Goal: Information Seeking & Learning: Get advice/opinions

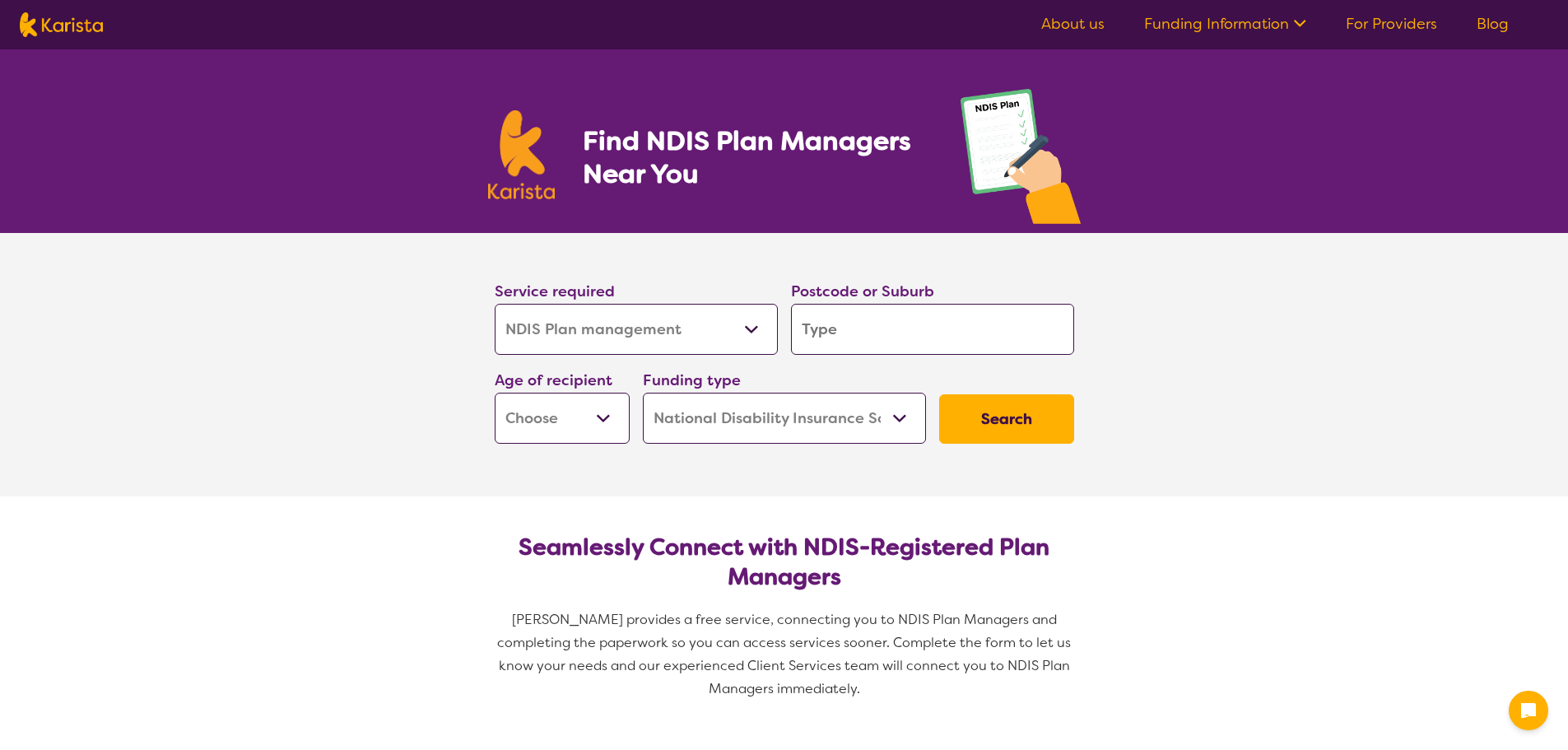
select select "NDIS Plan management"
select select "NDIS"
select select "NDIS Plan management"
select select "NDIS"
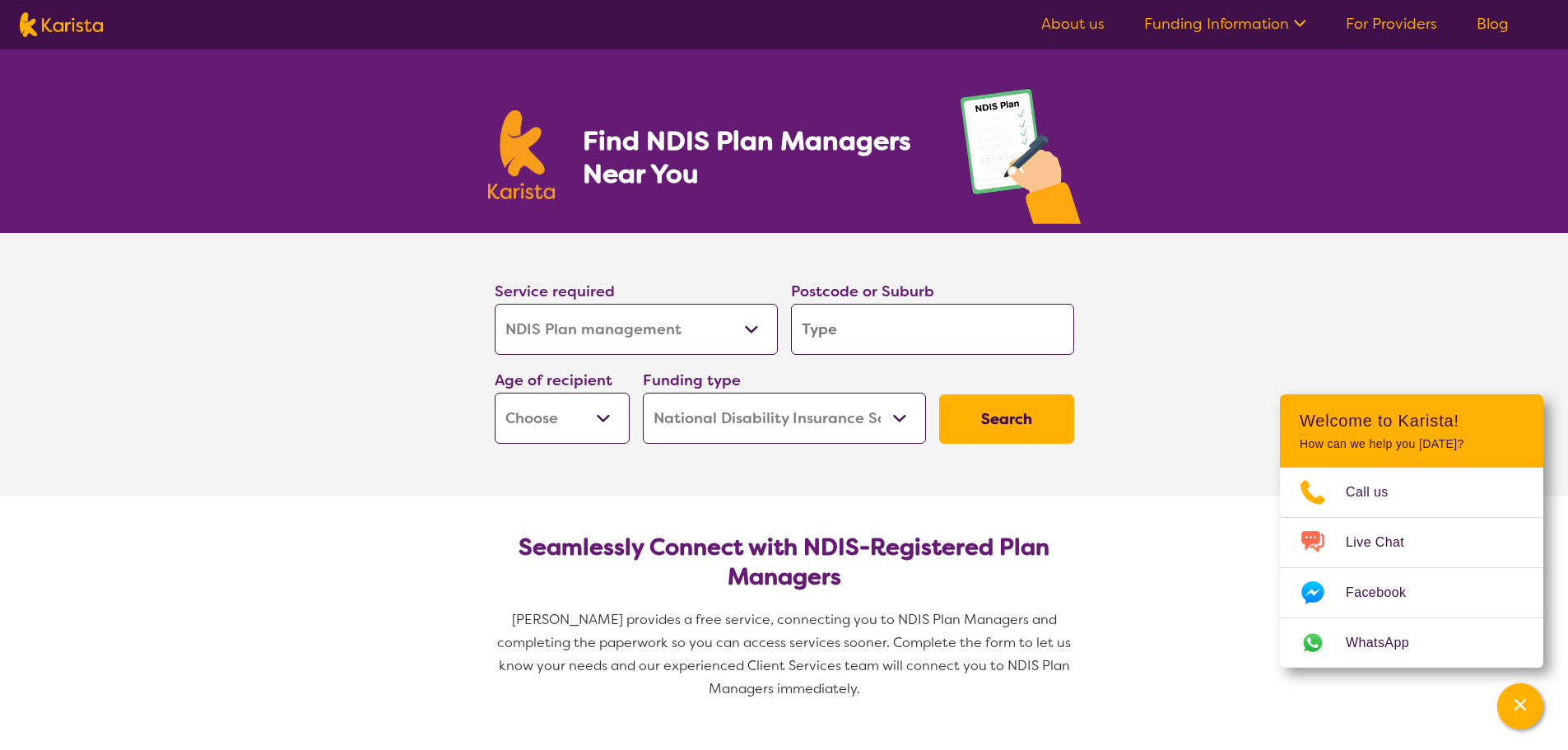
click at [918, 332] on input "search" at bounding box center [932, 329] width 283 height 51
type input "3923"
click at [1017, 410] on button "Search" at bounding box center [1007, 419] width 135 height 49
click at [604, 417] on select "Early Childhood - 0 to 9 Child - 10 to 11 Adolescent - 12 to 17 Adult - 18 to 6…" at bounding box center [562, 418] width 135 height 51
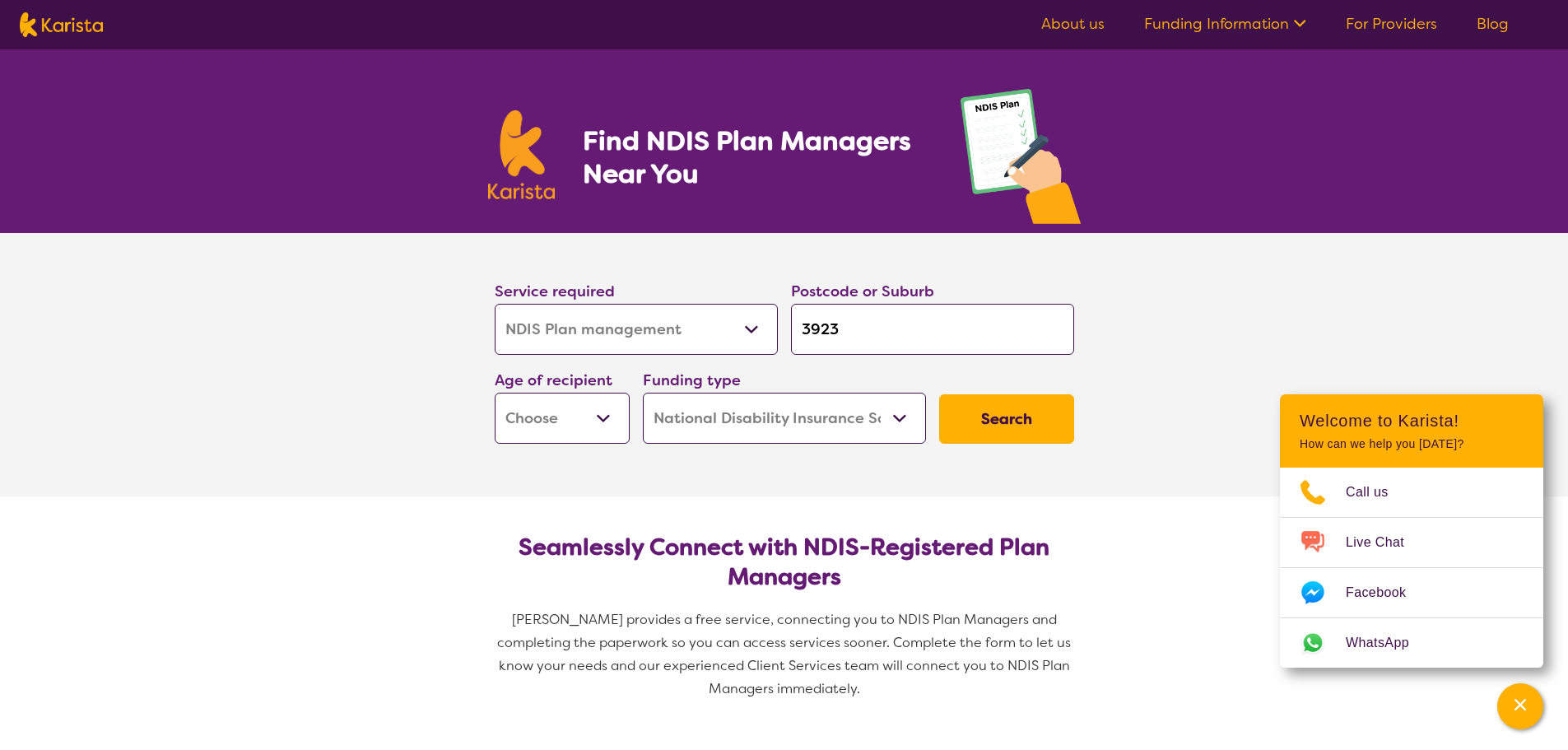
select select "AD"
click at [495, 393] on select "Early Childhood - 0 to 9 Child - 10 to 11 Adolescent - 12 to 17 Adult - 18 to 6…" at bounding box center [562, 418] width 135 height 51
select select "AD"
click at [978, 407] on button "Search" at bounding box center [1007, 419] width 135 height 49
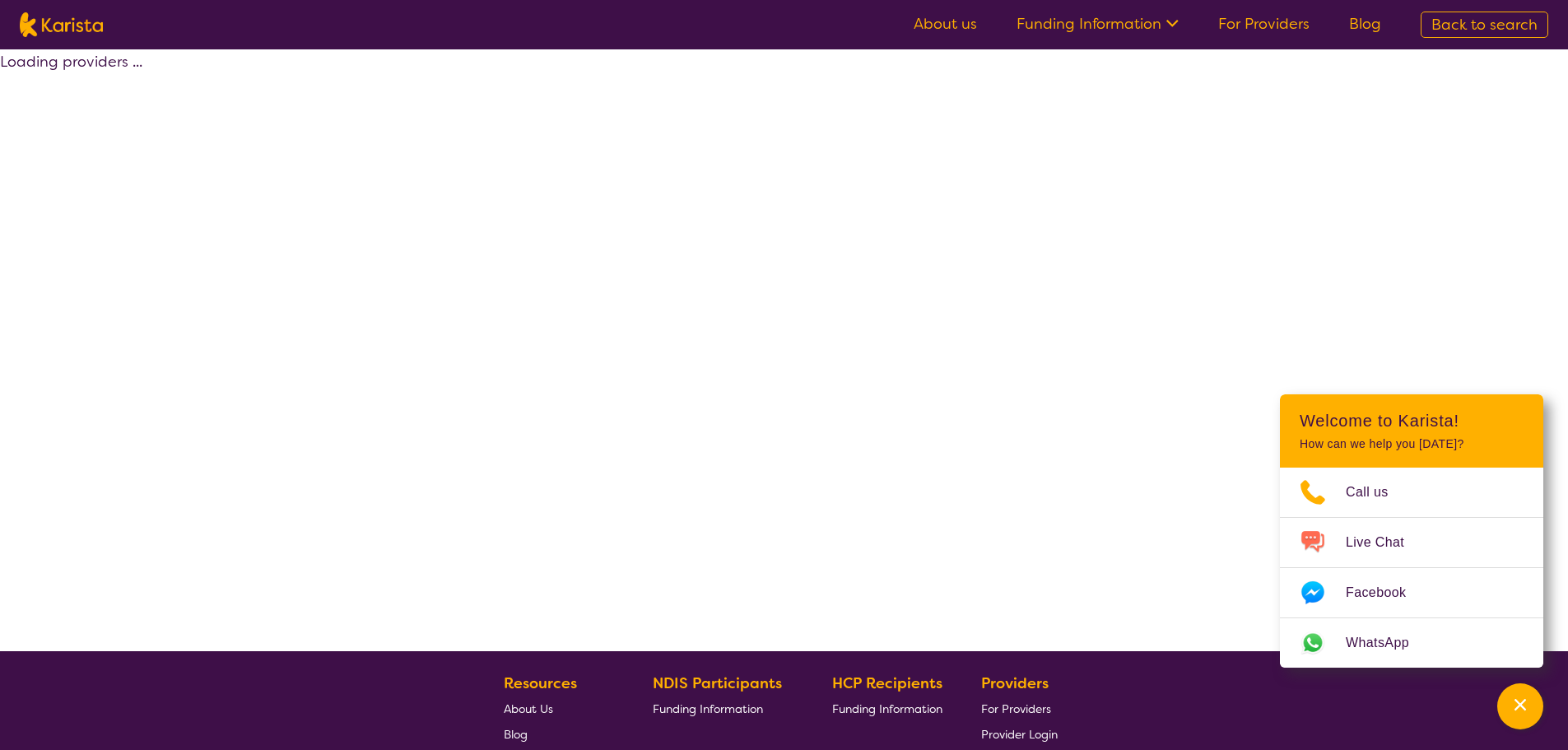
select select "by_score"
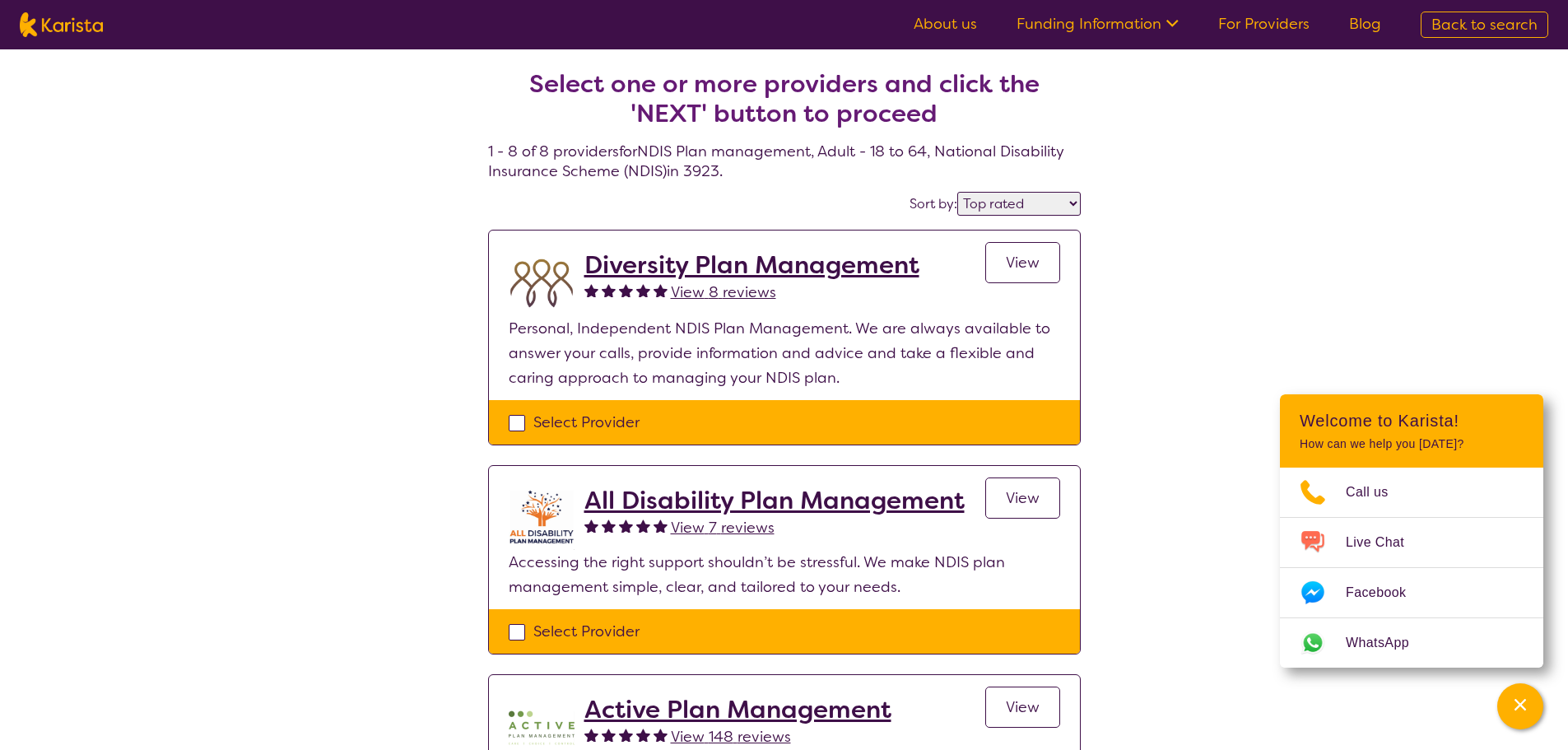
click at [1028, 266] on span "View" at bounding box center [1023, 262] width 34 height 20
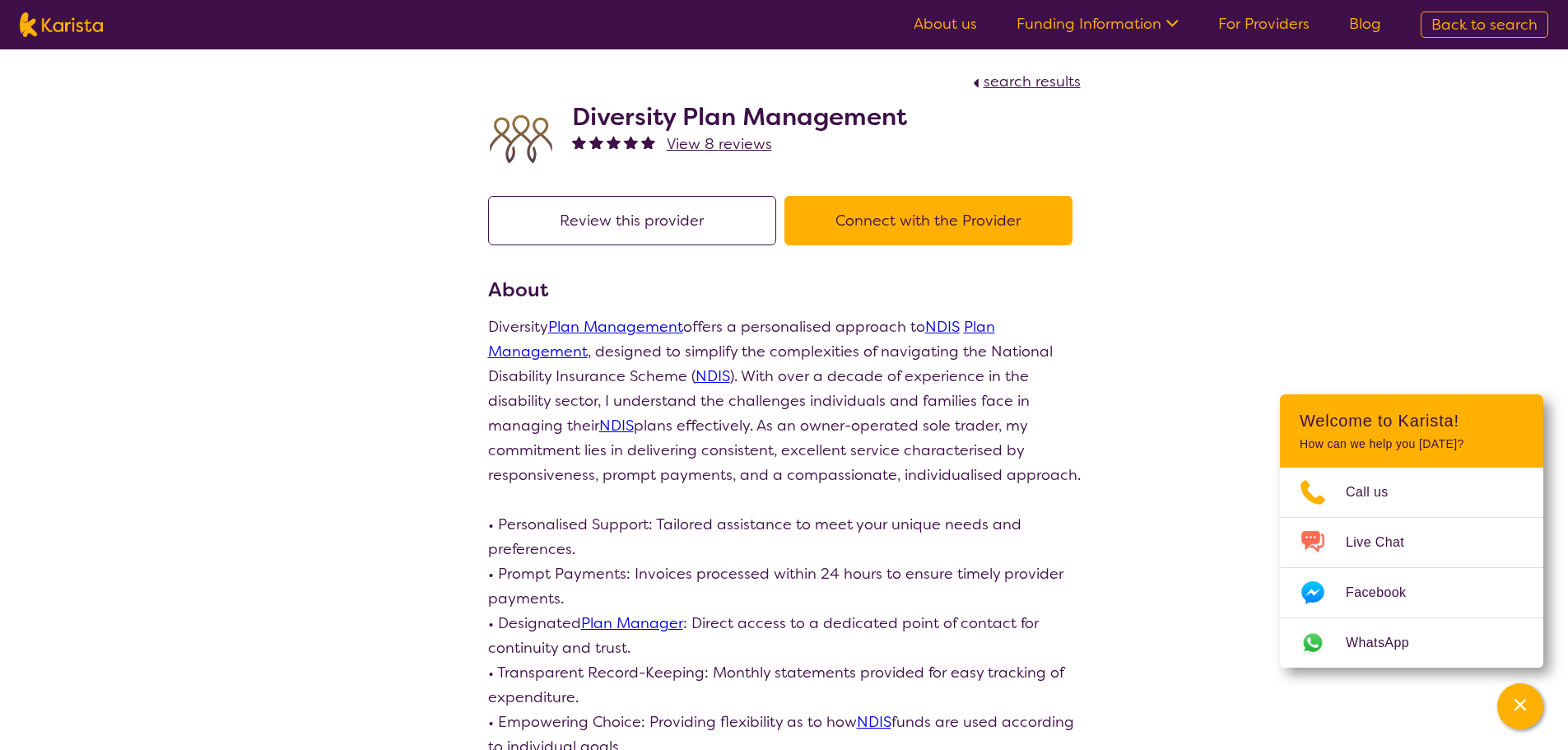
select select "by_score"
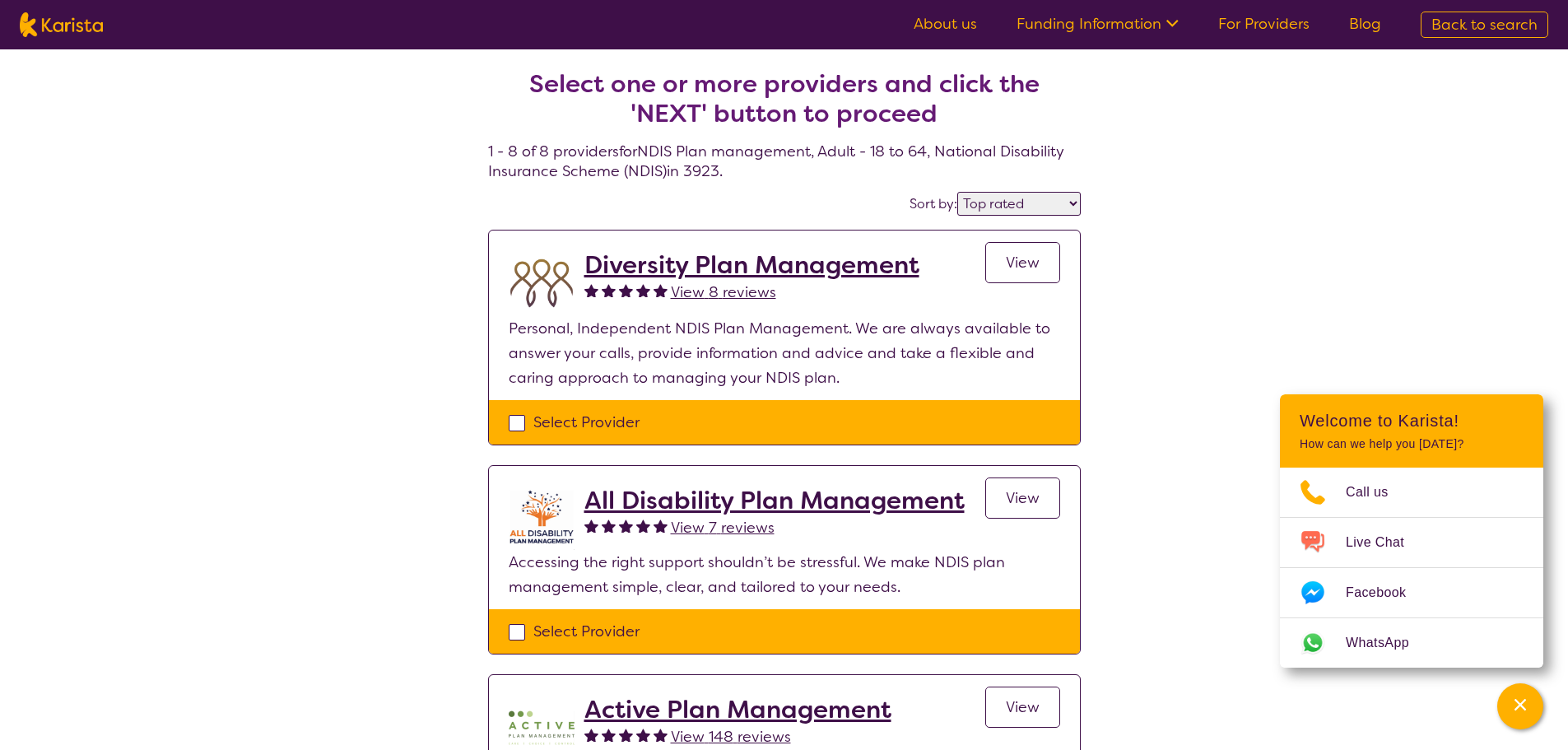
select select "NDIS Plan management"
select select "AD"
select select "NDIS"
select select "NDIS Plan management"
select select "AD"
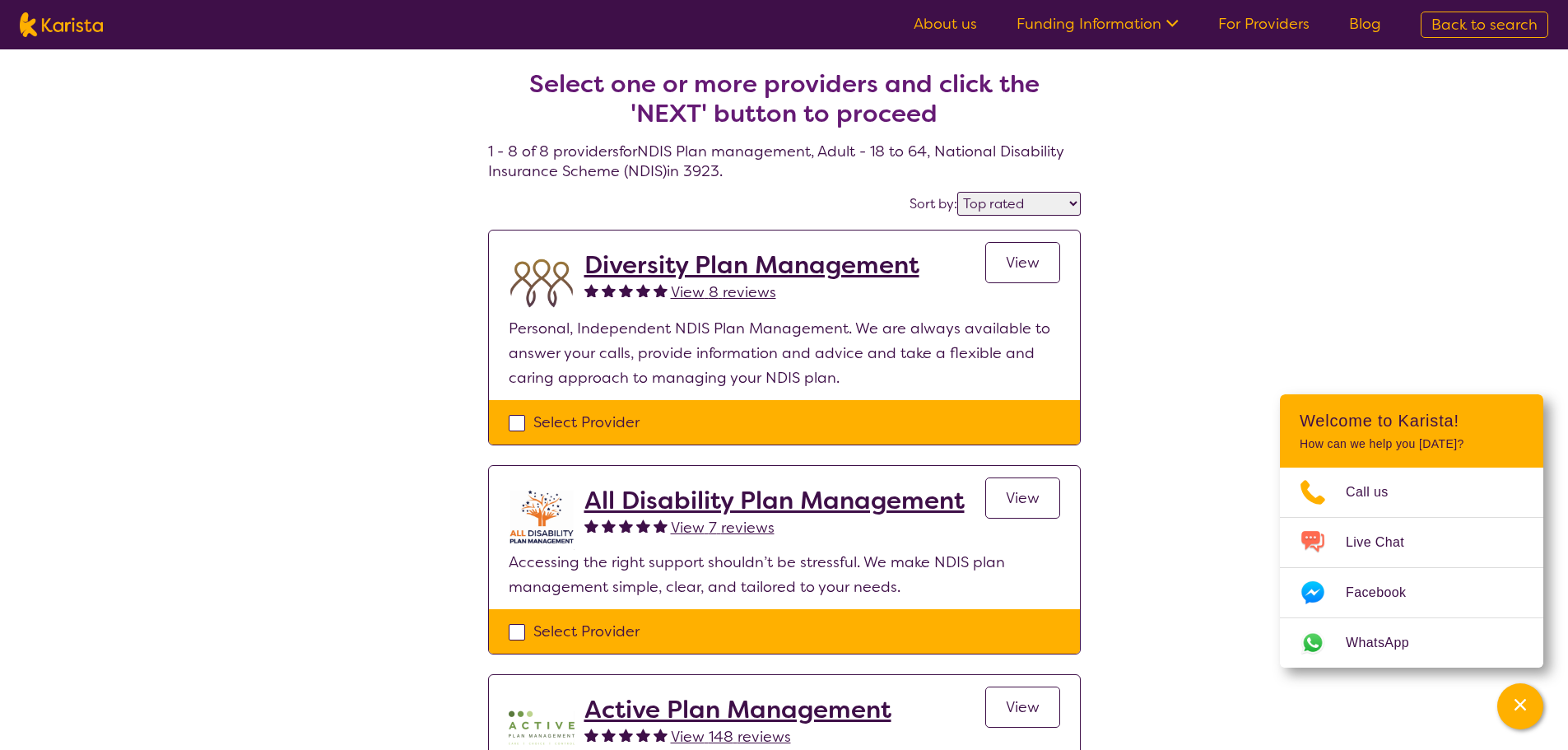
select select "NDIS"
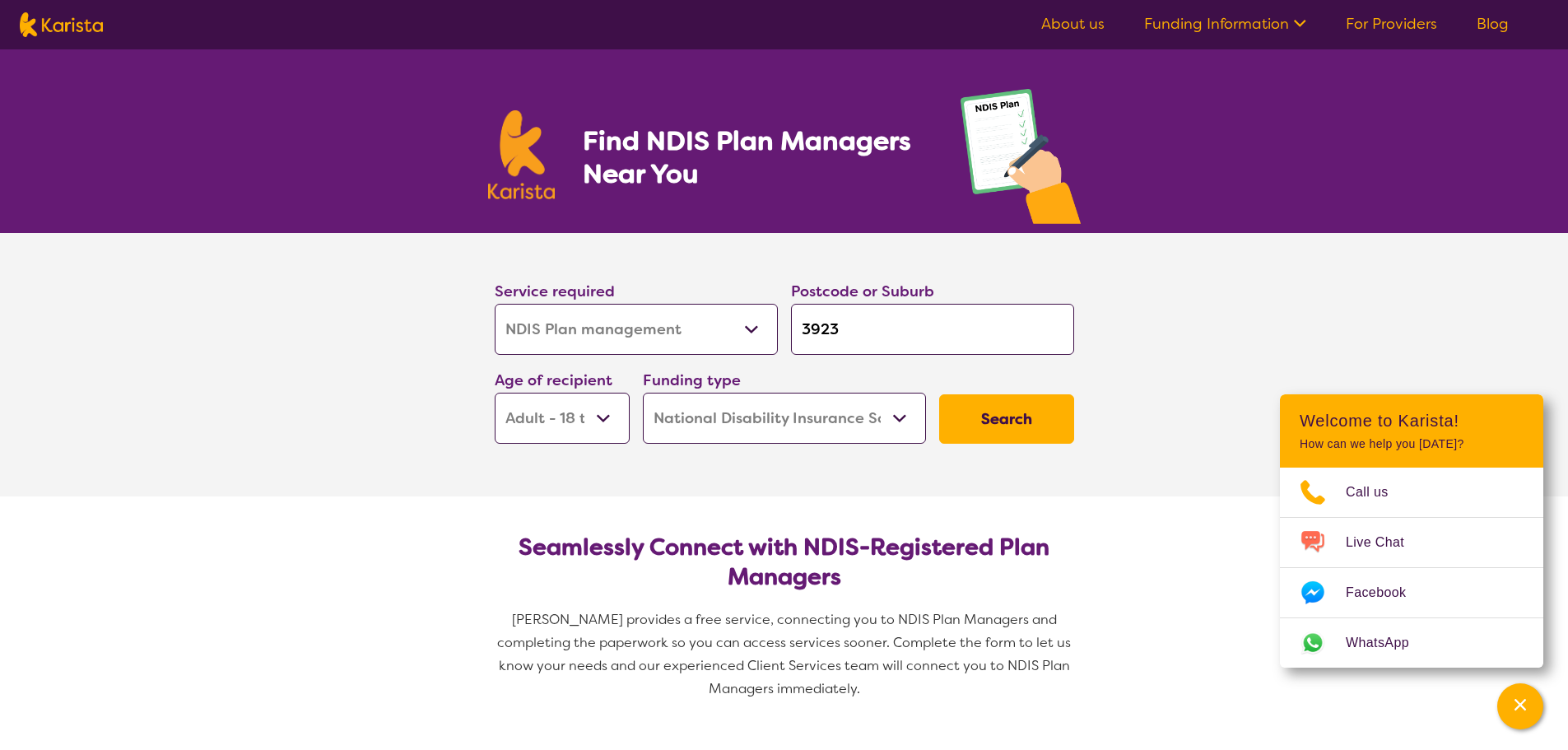
click at [744, 323] on select "Allied Health Assistant Assessment ([MEDICAL_DATA] or [MEDICAL_DATA]) Behaviour…" at bounding box center [636, 329] width 283 height 51
select select "NDIS Support Coordination"
click at [495, 304] on select "Allied Health Assistant Assessment ([MEDICAL_DATA] or [MEDICAL_DATA]) Behaviour…" at bounding box center [636, 329] width 283 height 51
select select "NDIS Support Coordination"
click at [1002, 413] on button "Search" at bounding box center [1007, 419] width 135 height 49
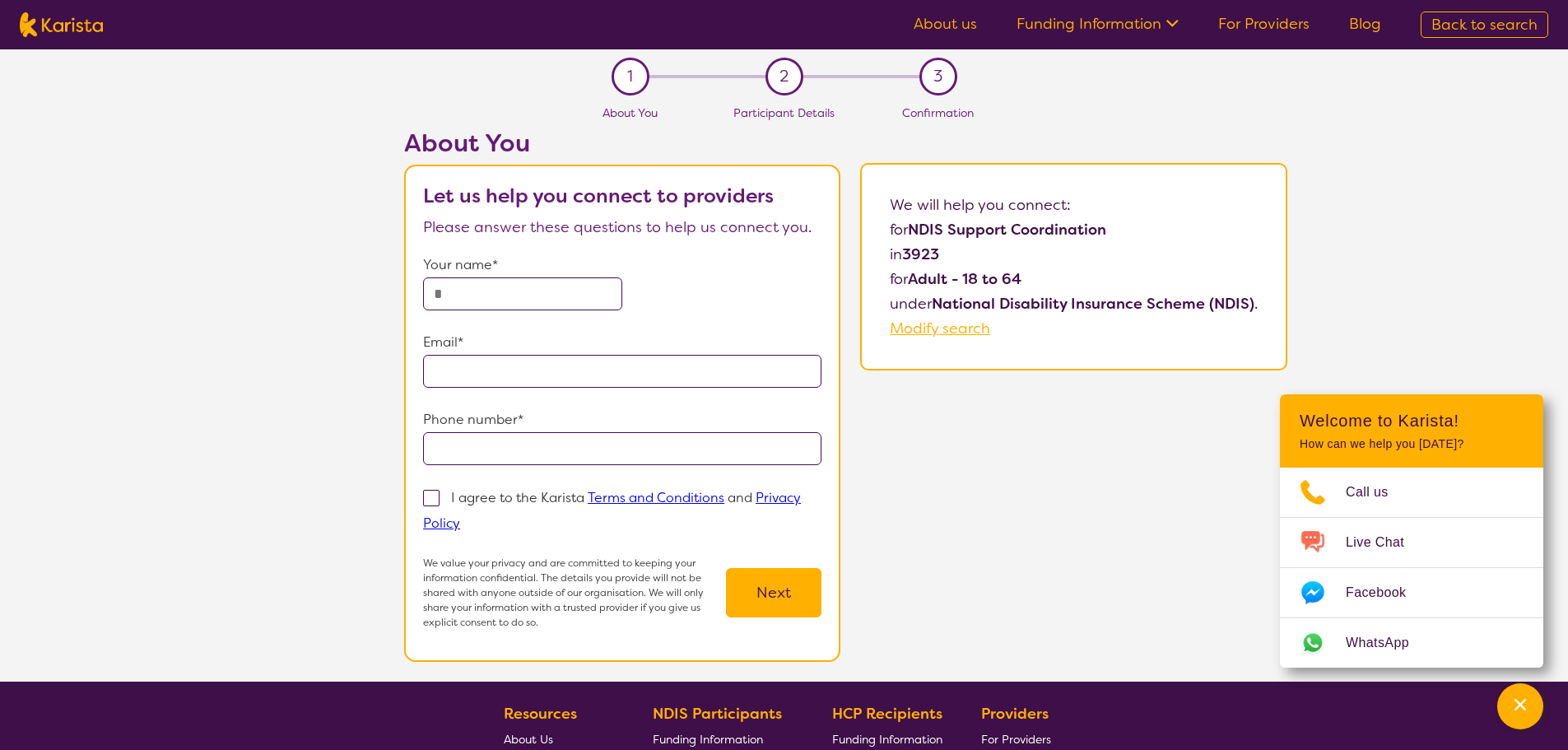
select select "NDIS Plan management"
select select "AD"
select select "NDIS"
select select "NDIS Plan management"
select select "AD"
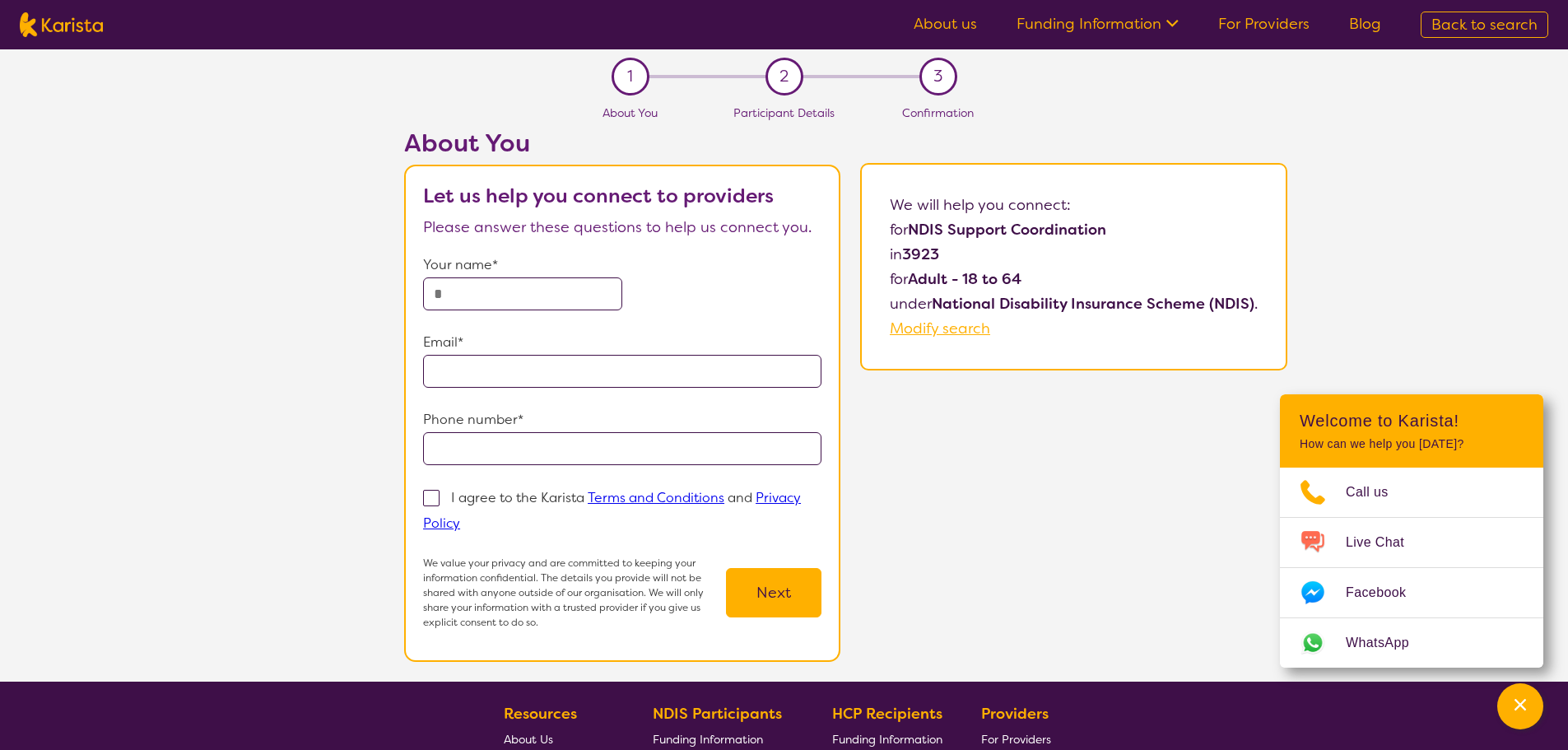
select select "NDIS"
